Goal: Task Accomplishment & Management: Complete application form

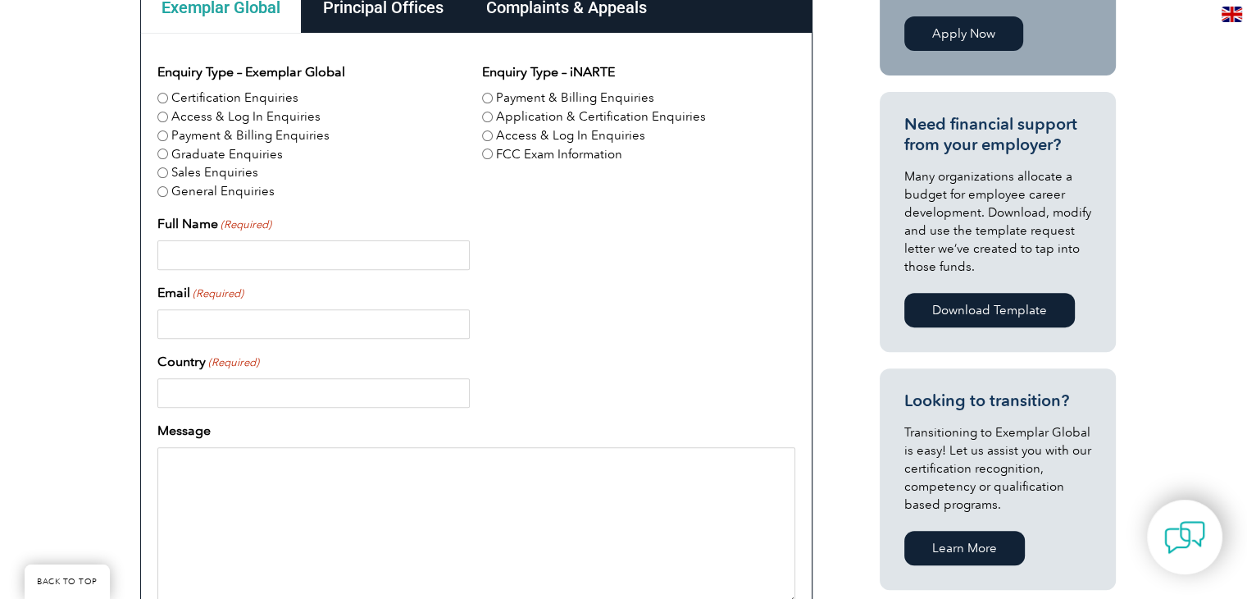
scroll to position [525, 0]
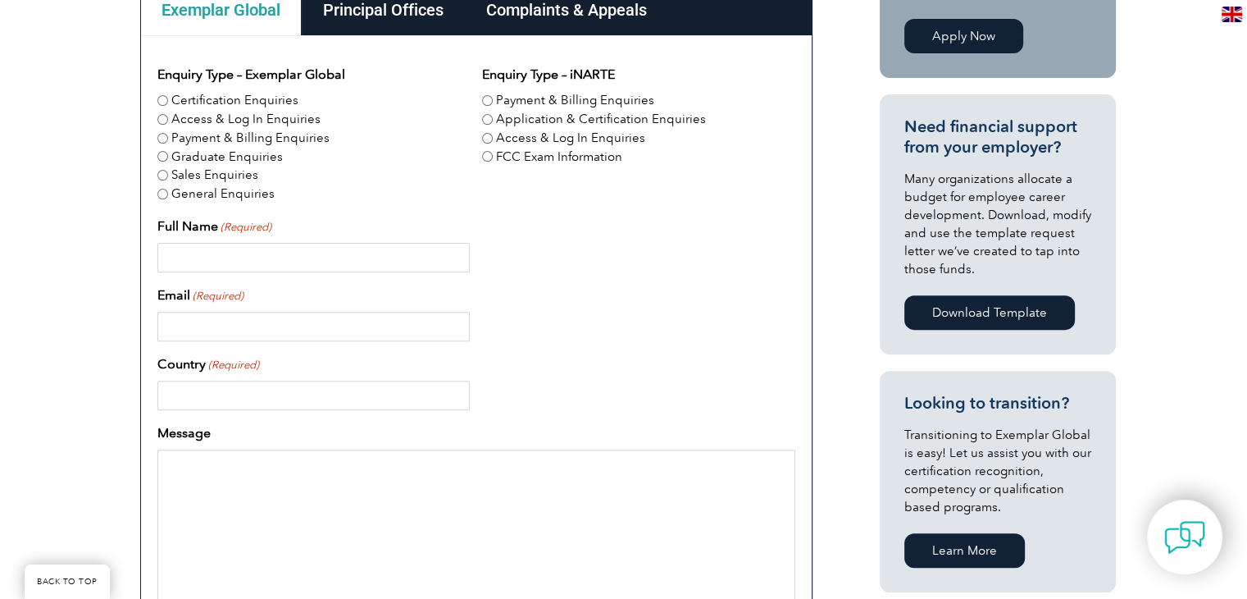
click at [231, 106] on label "Certification Enquiries" at bounding box center [234, 100] width 127 height 19
click at [168, 106] on input "Certification Enquiries" at bounding box center [162, 100] width 11 height 11
radio input "true"
click at [289, 249] on input "Full Name (Required)" at bounding box center [313, 258] width 312 height 30
type input "Edarat for Communication and Information Technology"
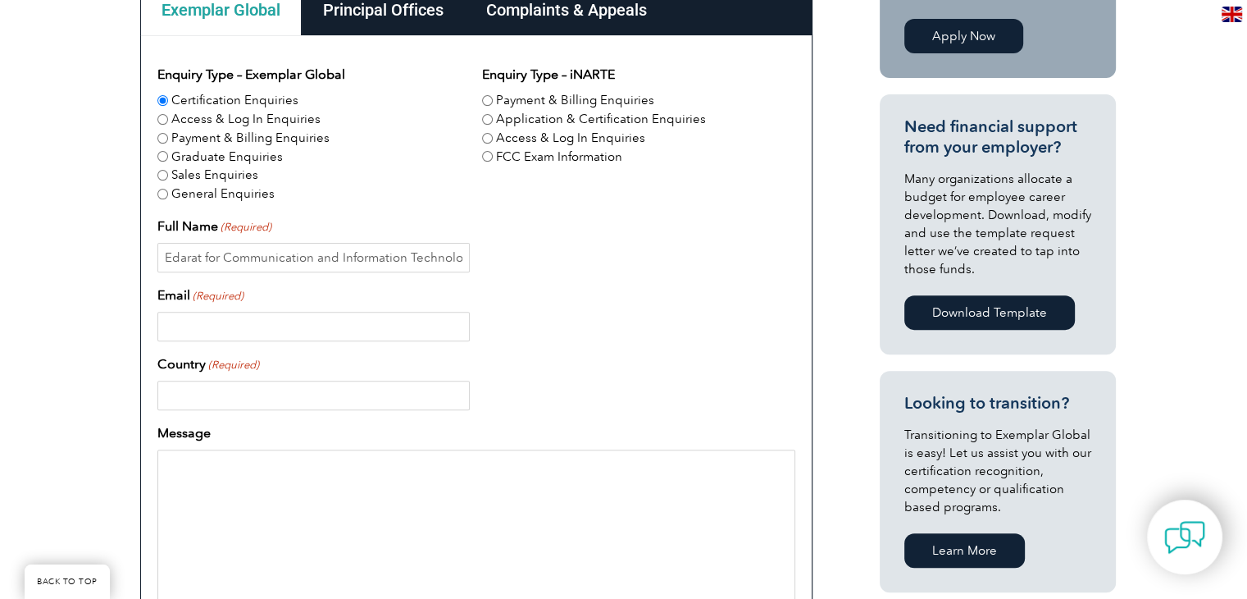
type input "procurement@edaratgroup.com"
type input "Saudi Arabia"
click at [197, 332] on input "procurement@edaratgroup.com" at bounding box center [313, 327] width 312 height 30
type input "nabhan.abdullatheef@edaratgroup.com"
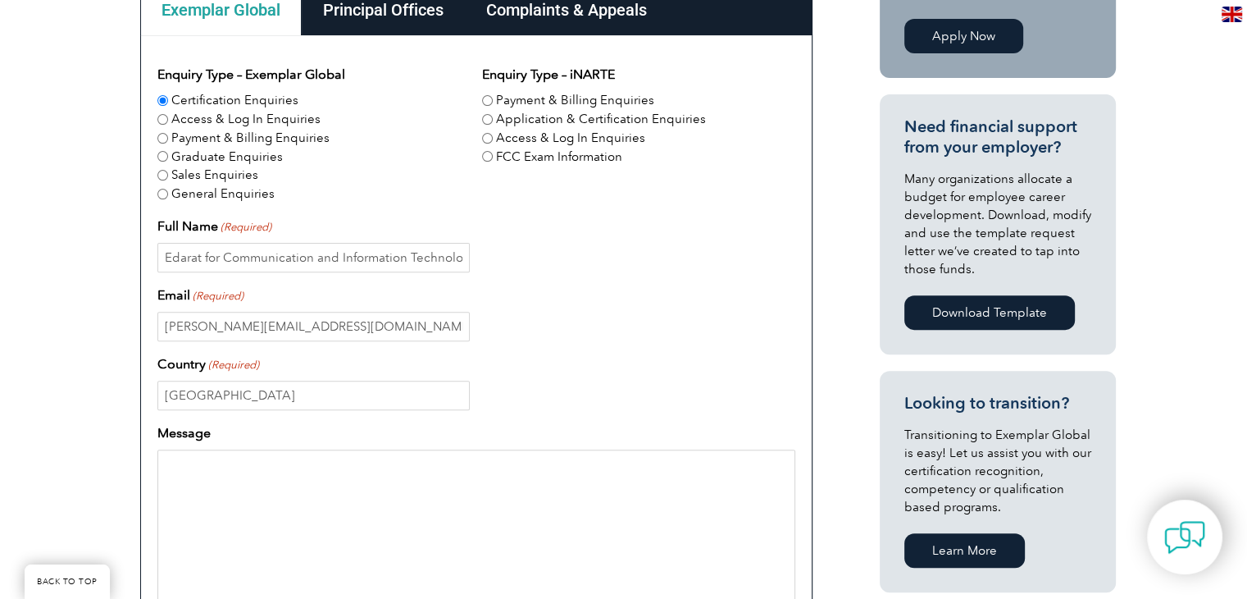
click at [268, 483] on textarea "Message" at bounding box center [476, 527] width 638 height 157
paste textarea "Training No of Attendees Target Completion date Preferred Training Delivery ISO…"
type textarea "Training No of Attendees Target Completion date Preferred Training Delivery ISO…"
type textarea "Need"
paste textarea "ISO Internal Auditors training (IMS QHSE & ISMS 27001)"
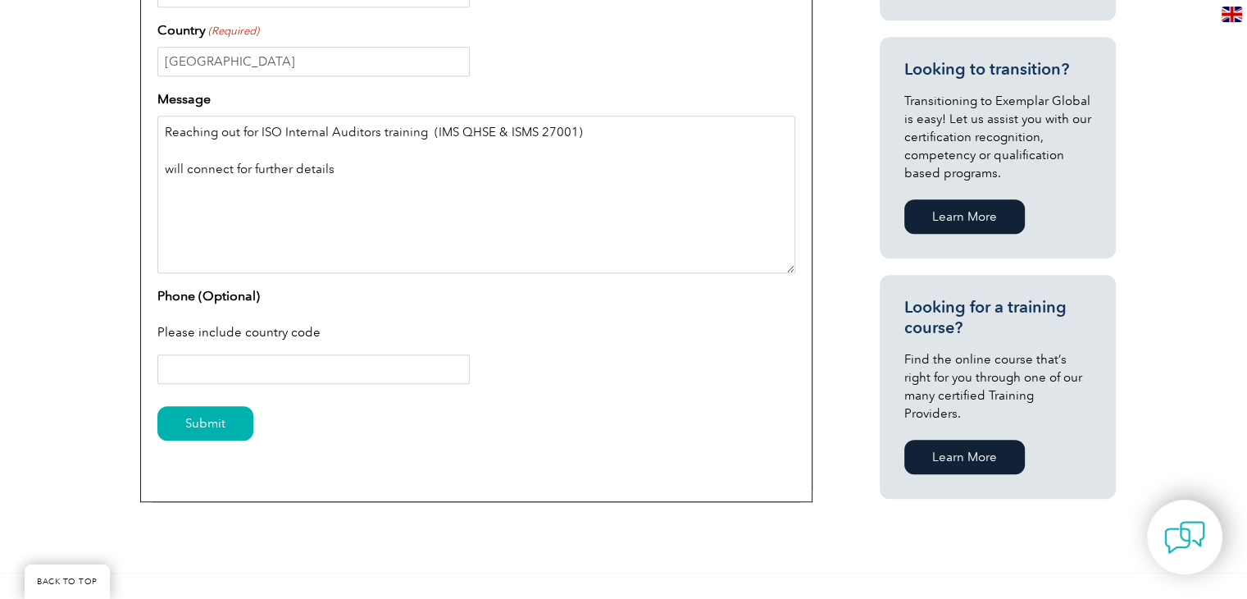
scroll to position [863, 0]
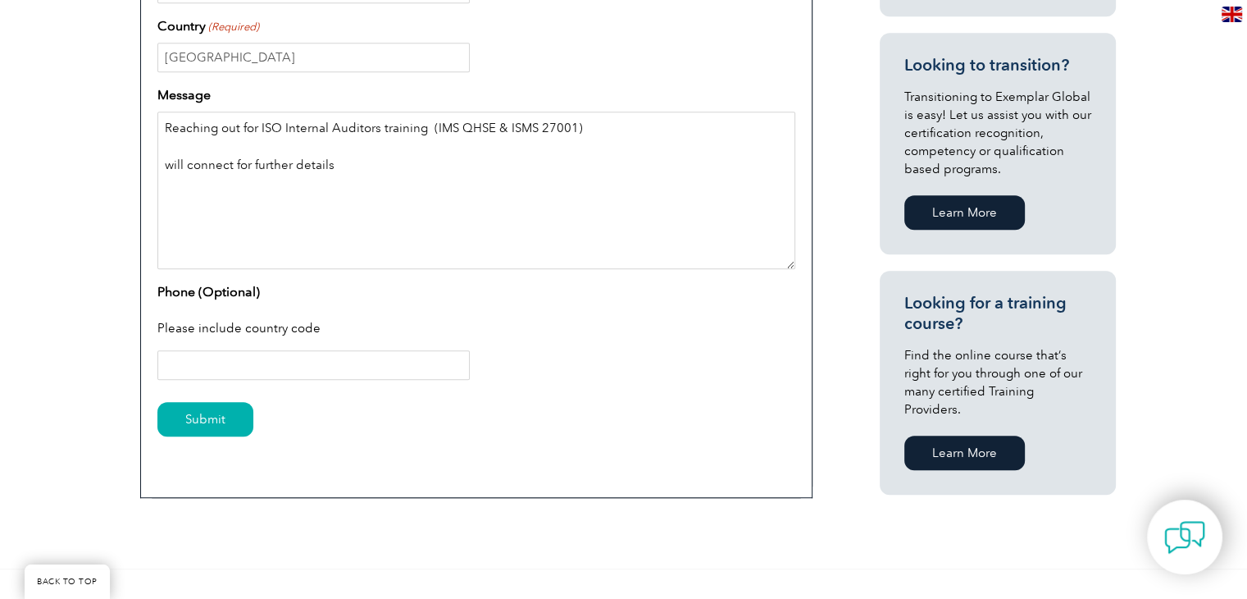
type textarea "Reaching out for ISO Internal Auditors training (IMS QHSE & ISMS 27001) will co…"
click at [245, 371] on input "Phone (Optional)" at bounding box center [313, 365] width 312 height 30
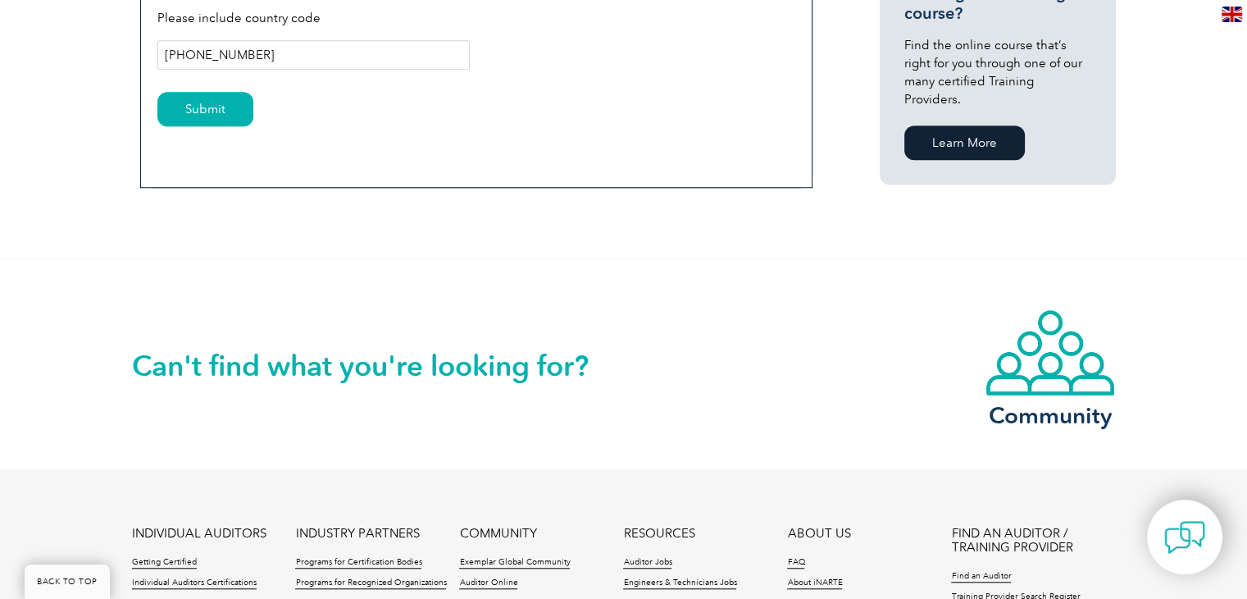
scroll to position [1171, 0]
type input "+966 56 823 5898"
click at [180, 98] on input "Submit" at bounding box center [205, 110] width 96 height 34
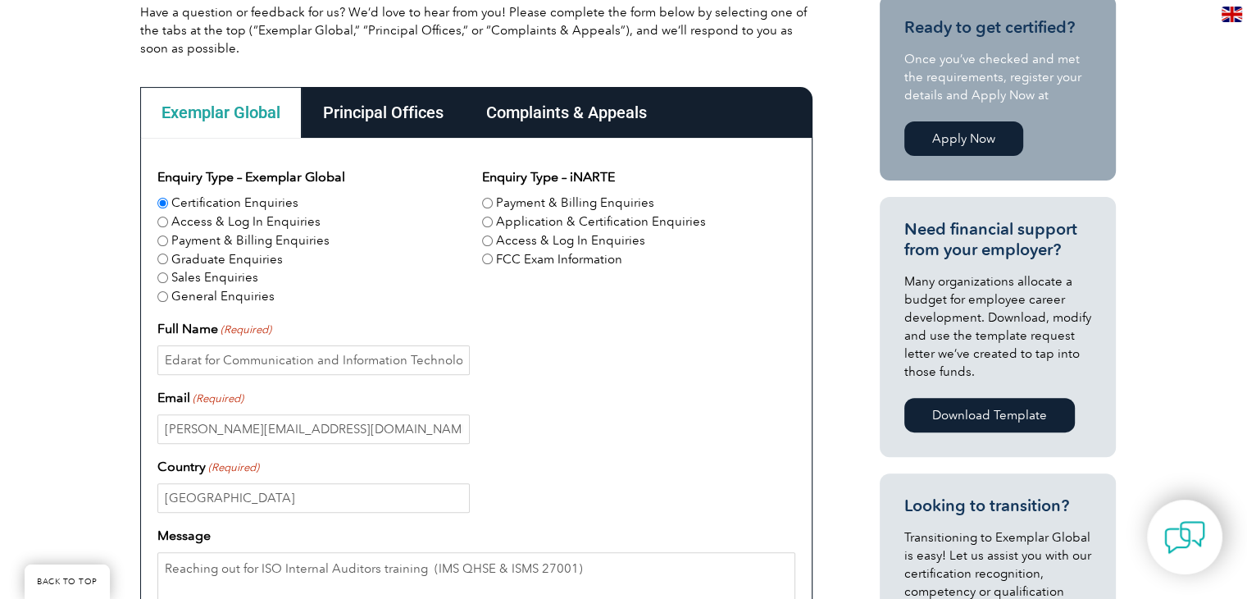
scroll to position [419, 0]
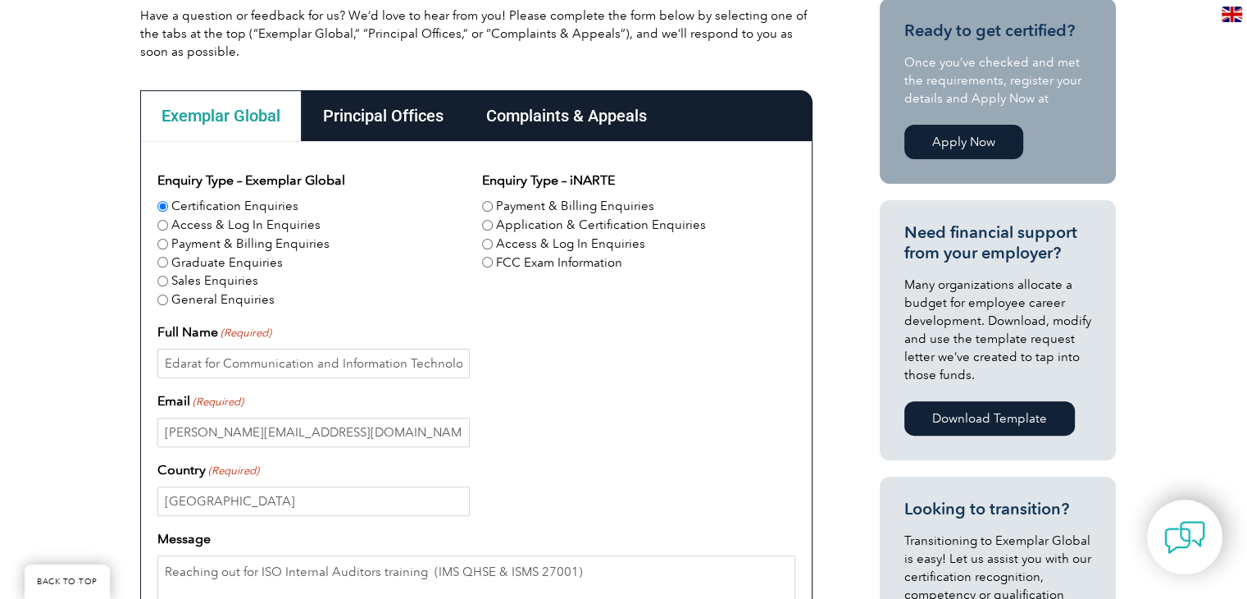
click at [363, 121] on div "Principal Offices" at bounding box center [383, 115] width 163 height 51
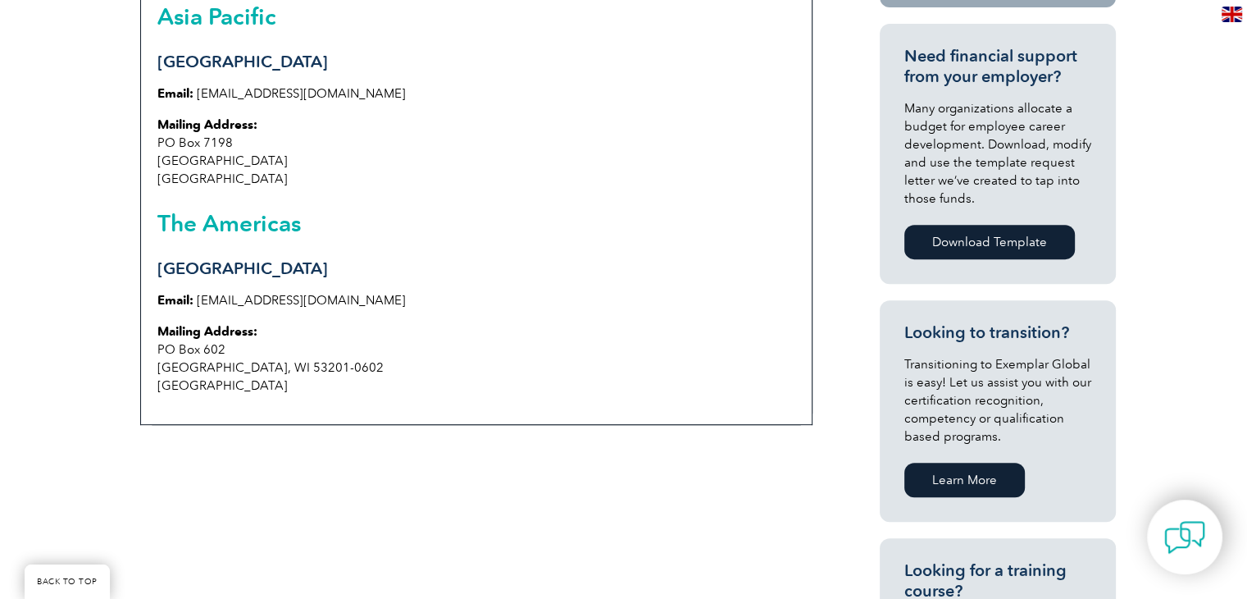
scroll to position [596, 0]
click at [368, 87] on p "Email: info@exemplarglobal.org" at bounding box center [476, 93] width 638 height 18
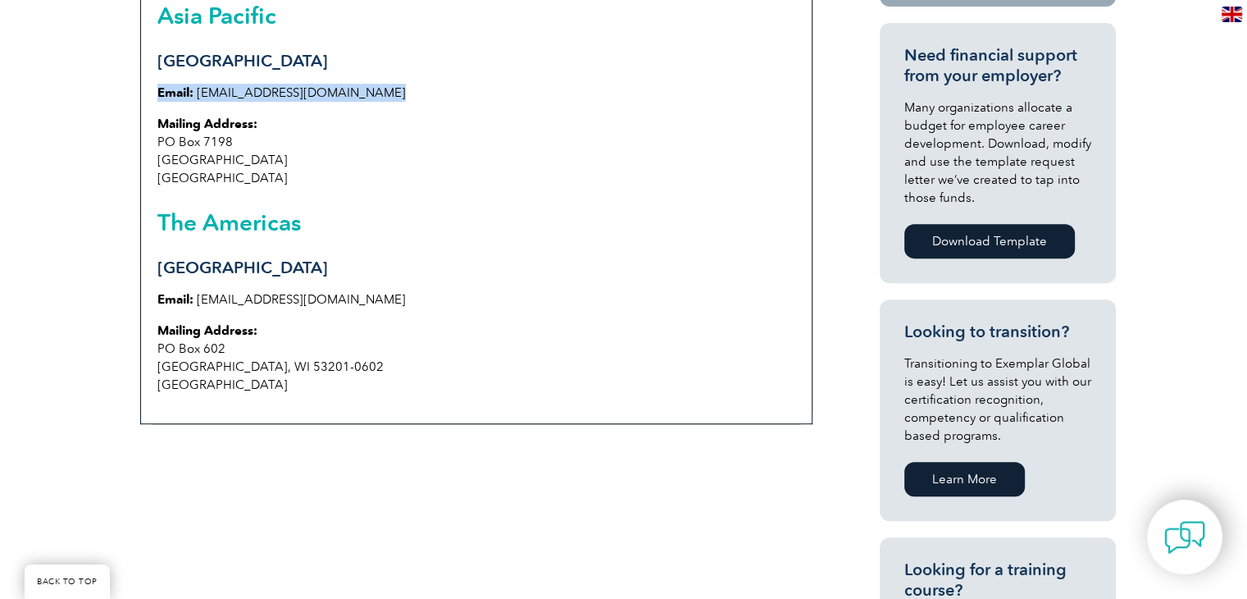
copy div "Email: info@exemplarglobal.org"
click at [368, 87] on p "Email: info@exemplarglobal.org" at bounding box center [476, 93] width 638 height 18
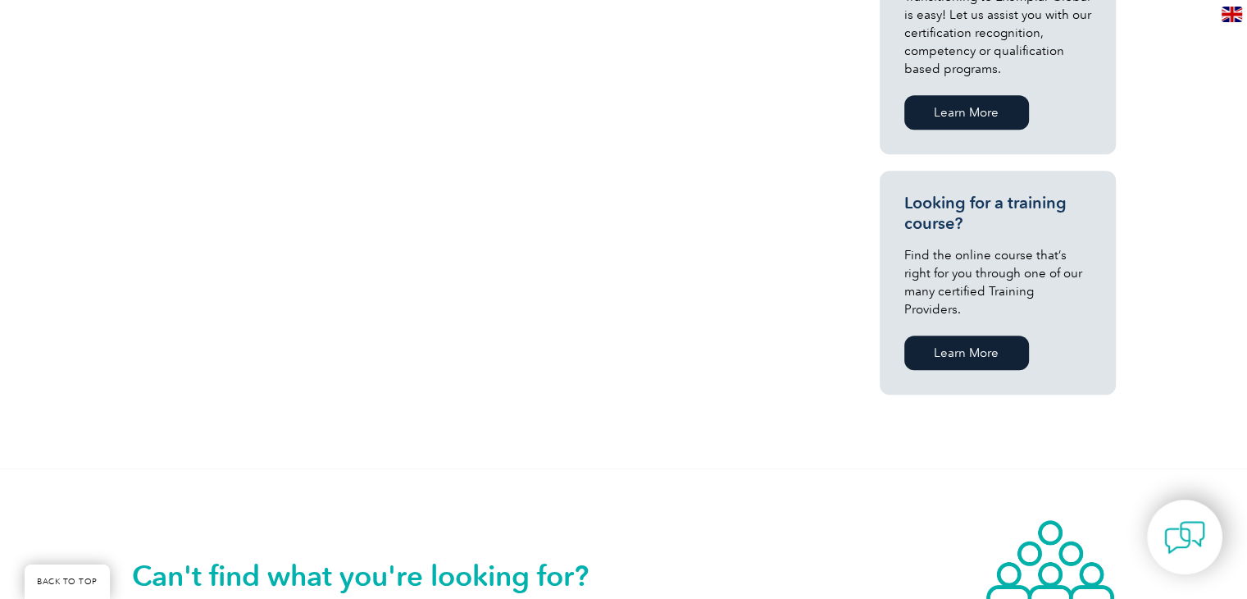
scroll to position [964, 0]
